Goal: Find specific page/section: Find specific page/section

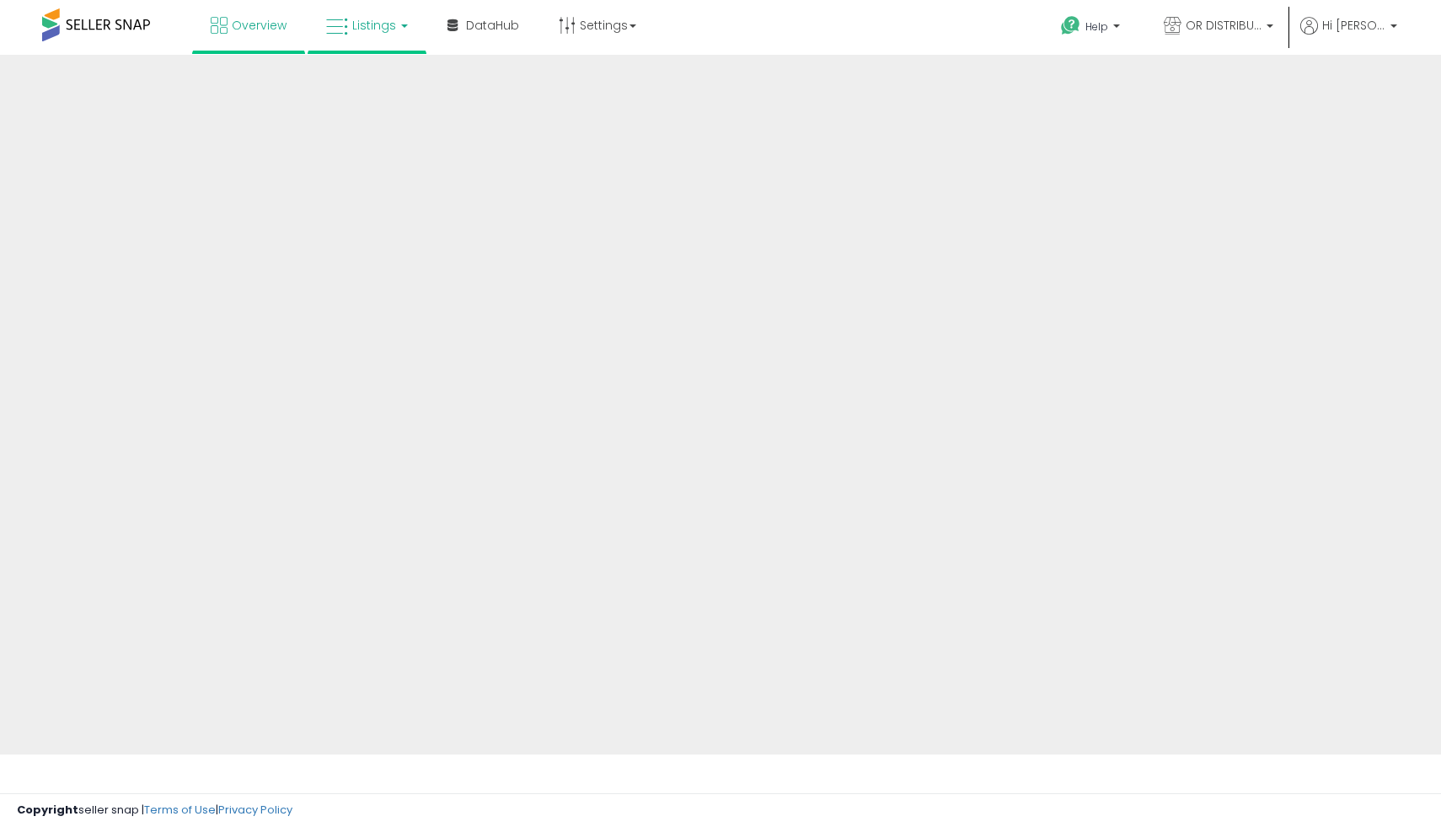
click at [383, 27] on span "Listings" at bounding box center [374, 25] width 44 height 17
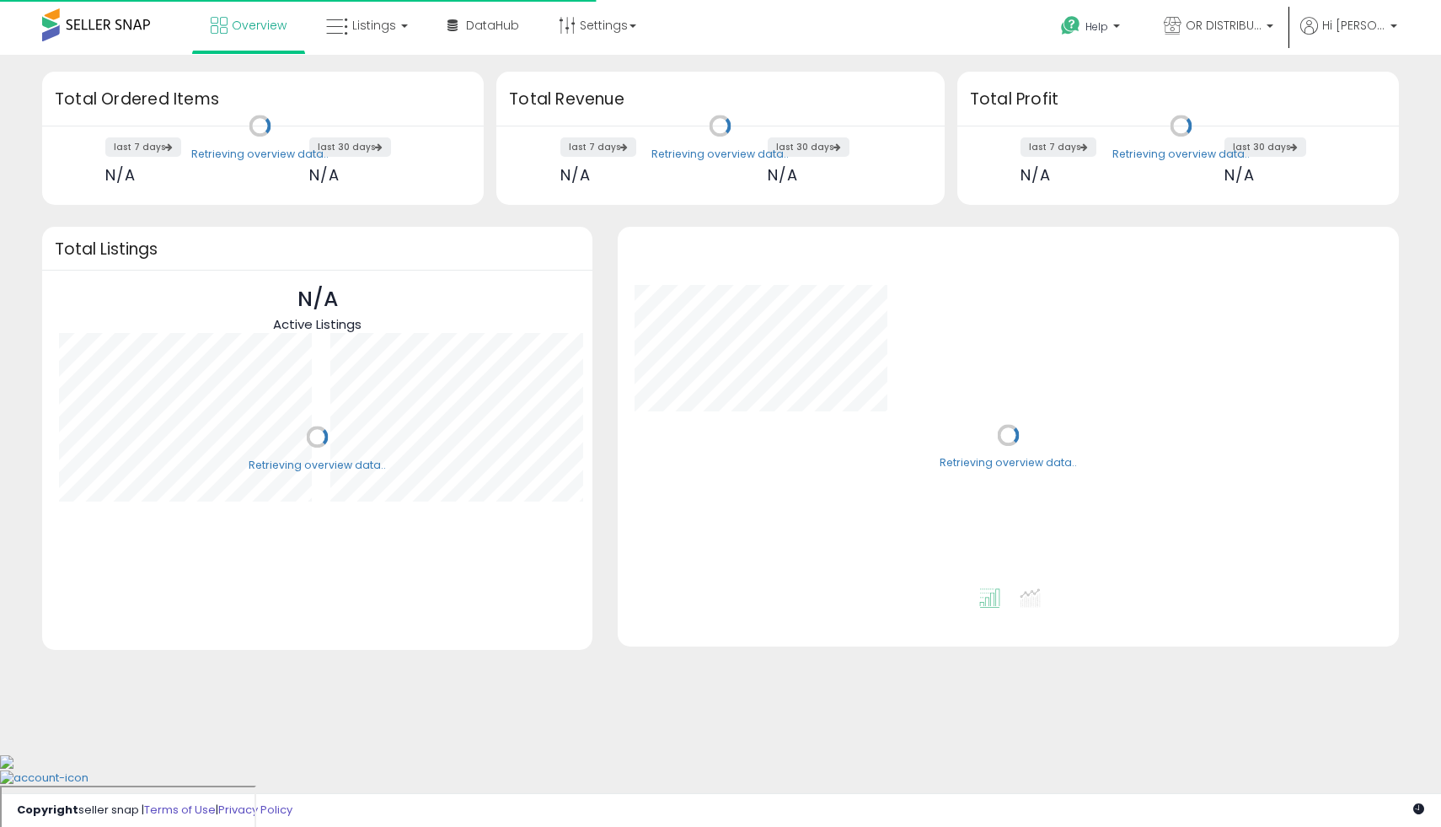
click at [370, 27] on span "Listings" at bounding box center [374, 25] width 44 height 17
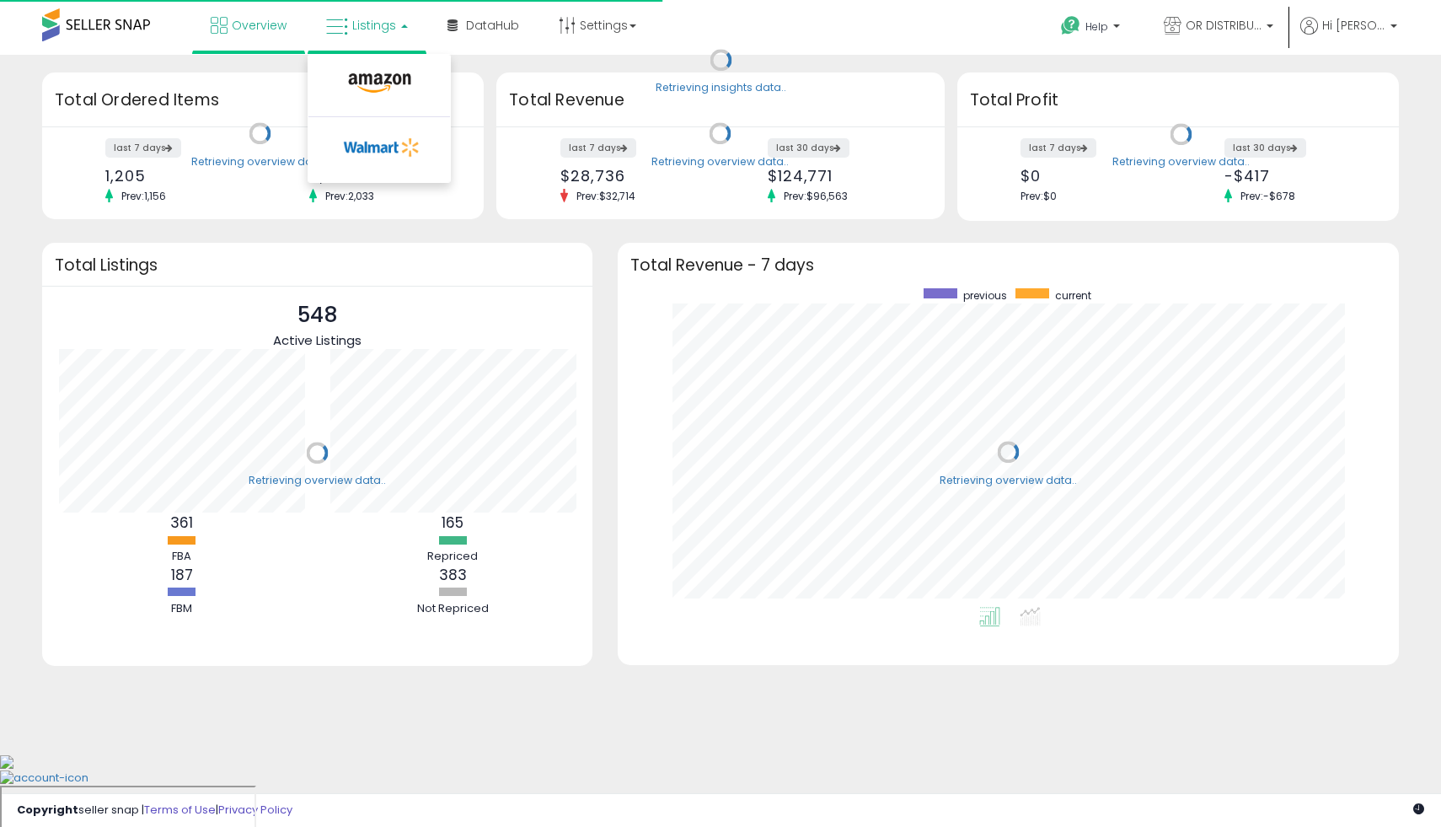
scroll to position [319, 748]
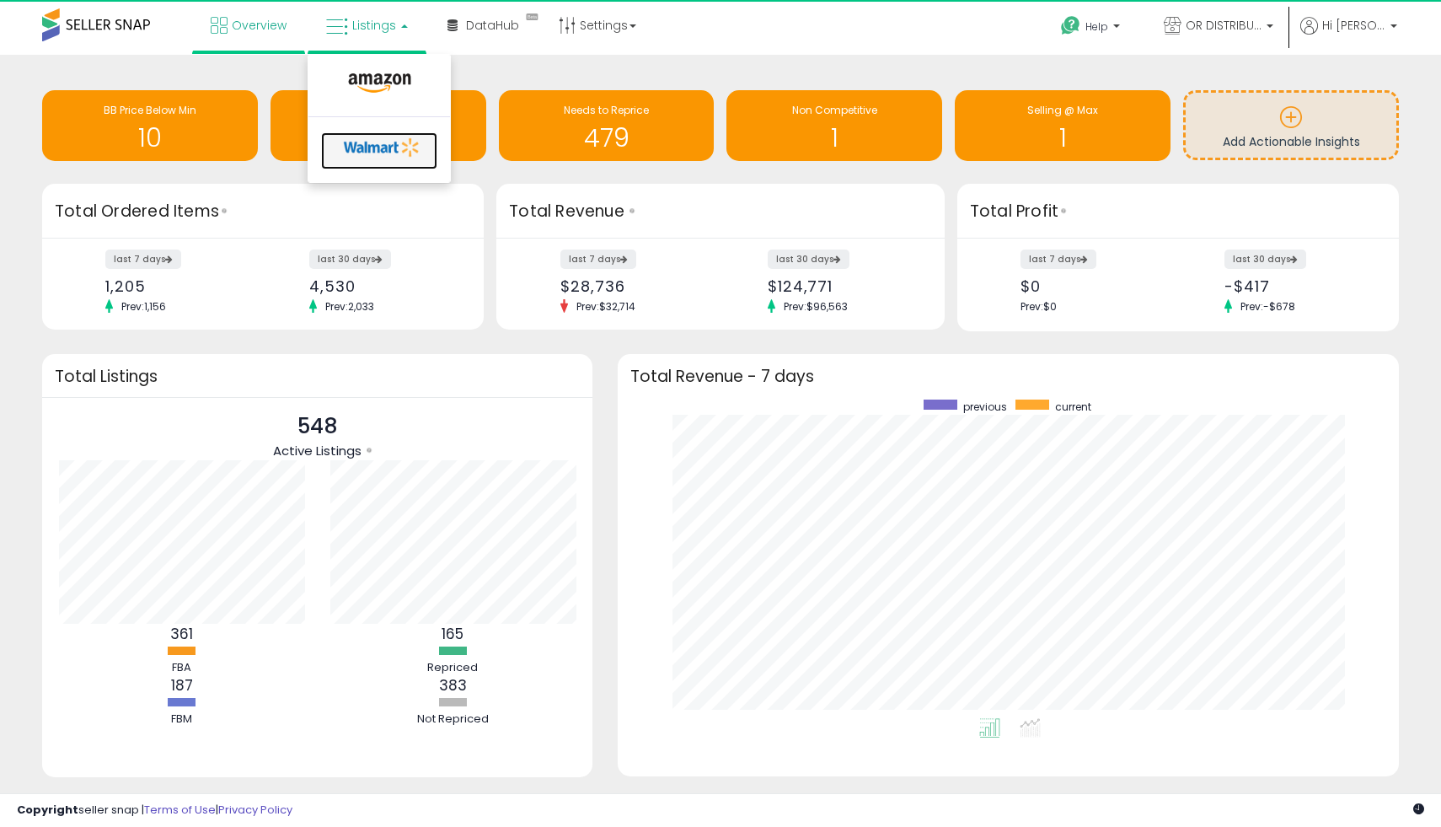
click at [372, 142] on icon at bounding box center [382, 147] width 89 height 25
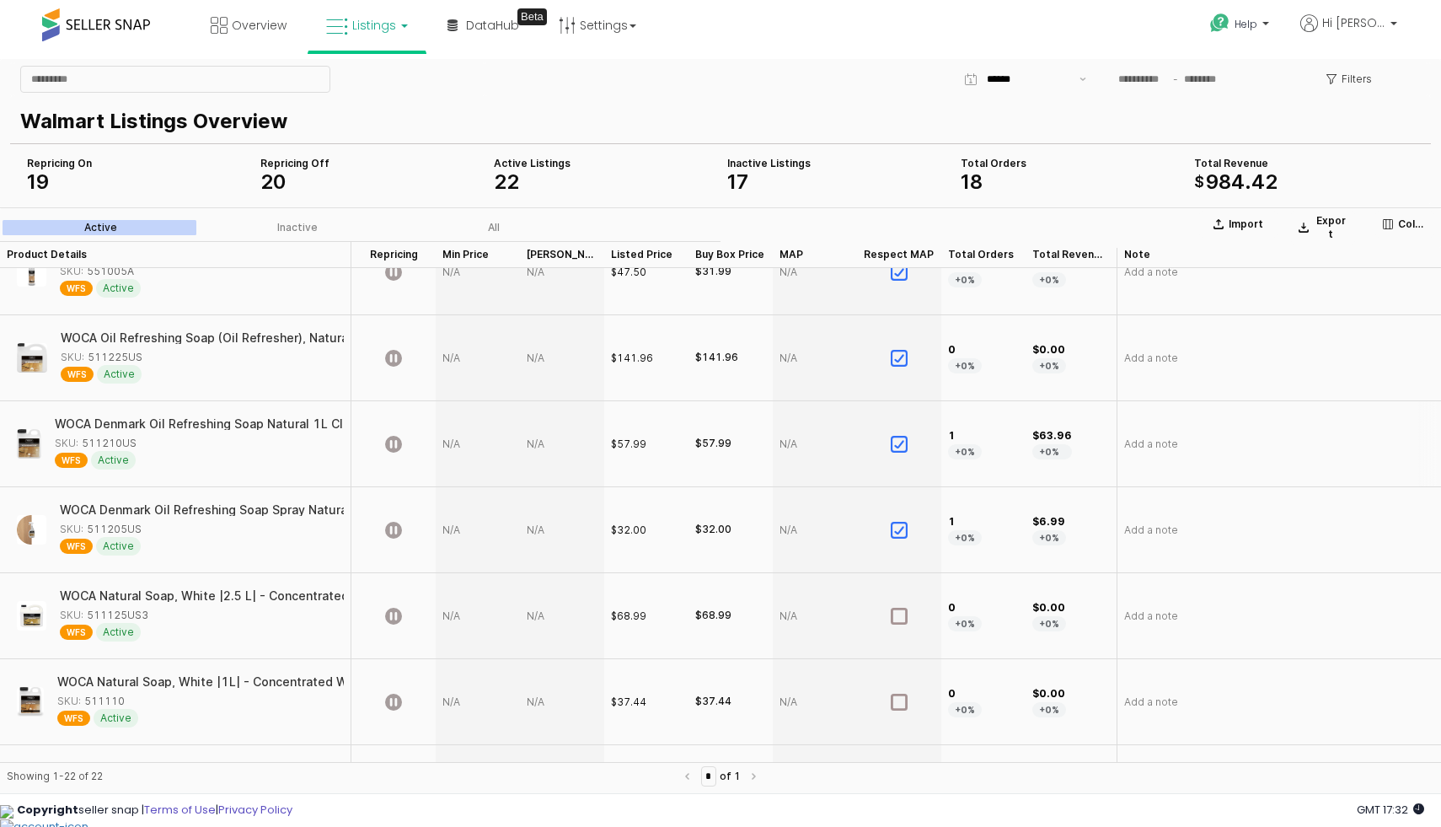
scroll to position [1060, 0]
